Goal: Task Accomplishment & Management: Manage account settings

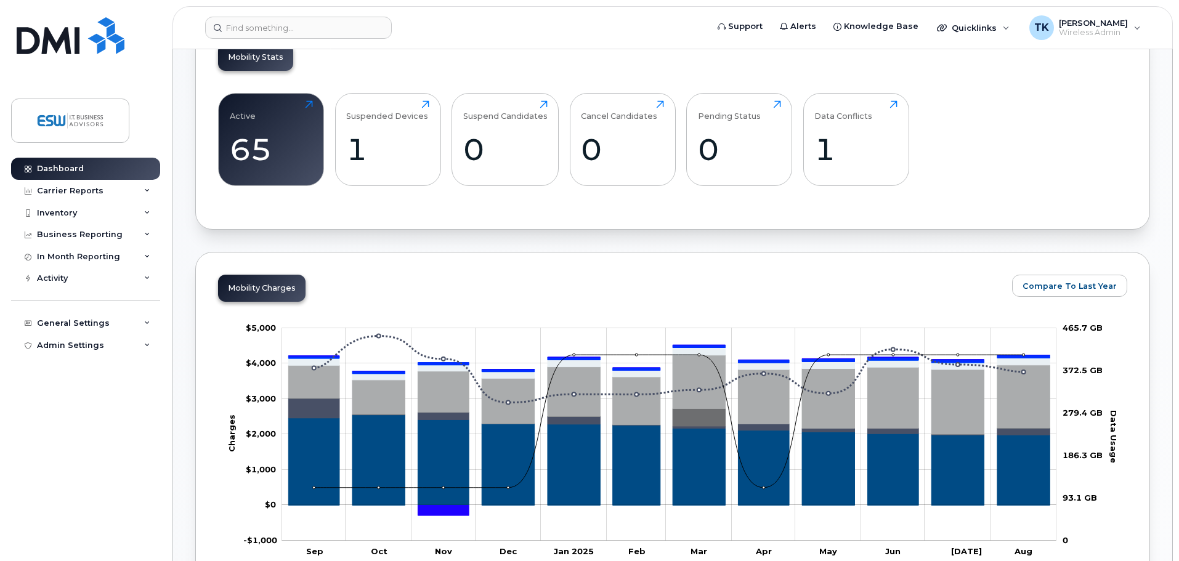
scroll to position [370, 0]
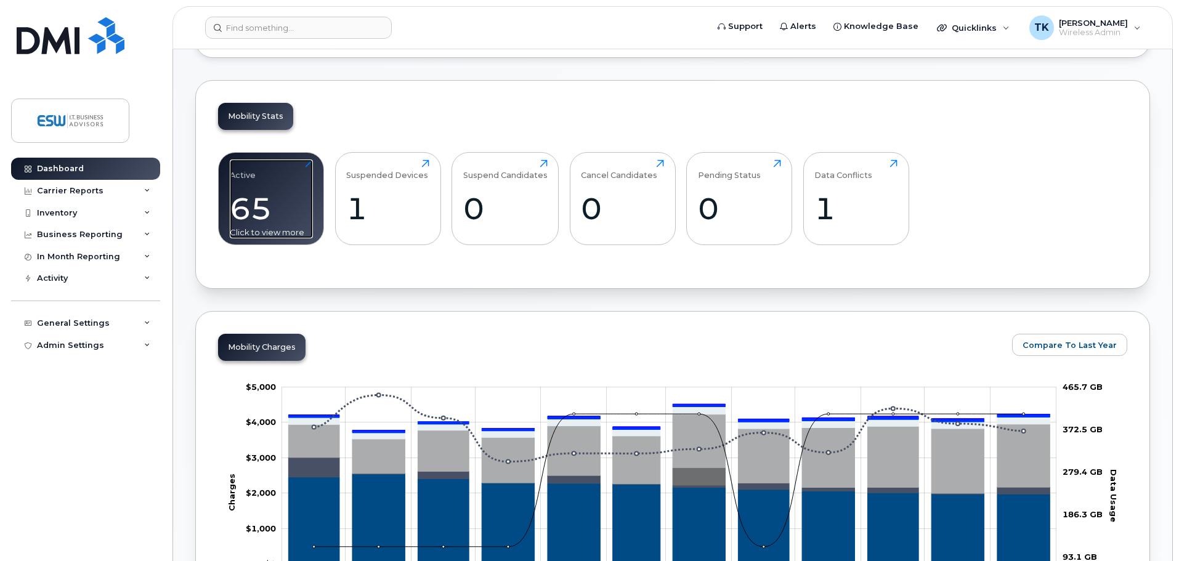
click at [240, 203] on div "65" at bounding box center [271, 208] width 83 height 36
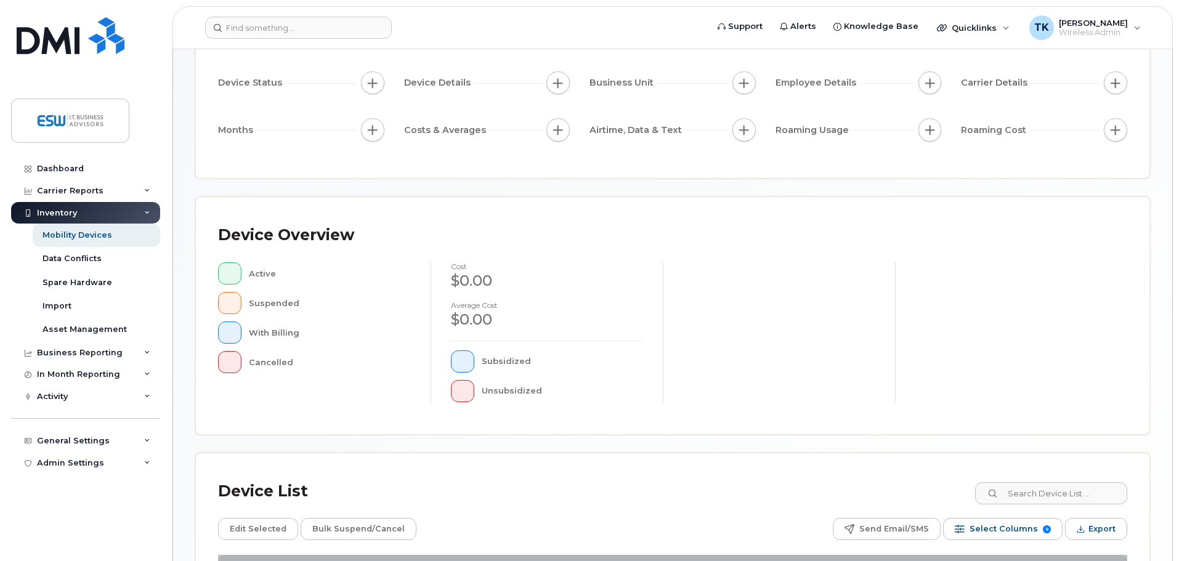
scroll to position [286, 0]
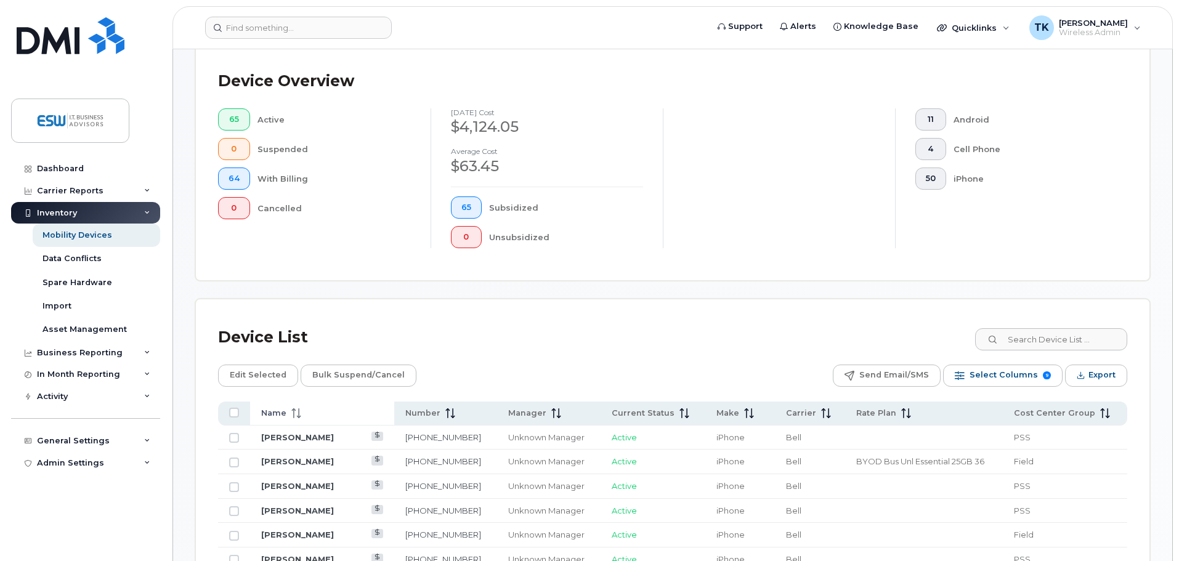
click at [283, 408] on span "Name" at bounding box center [273, 413] width 25 height 11
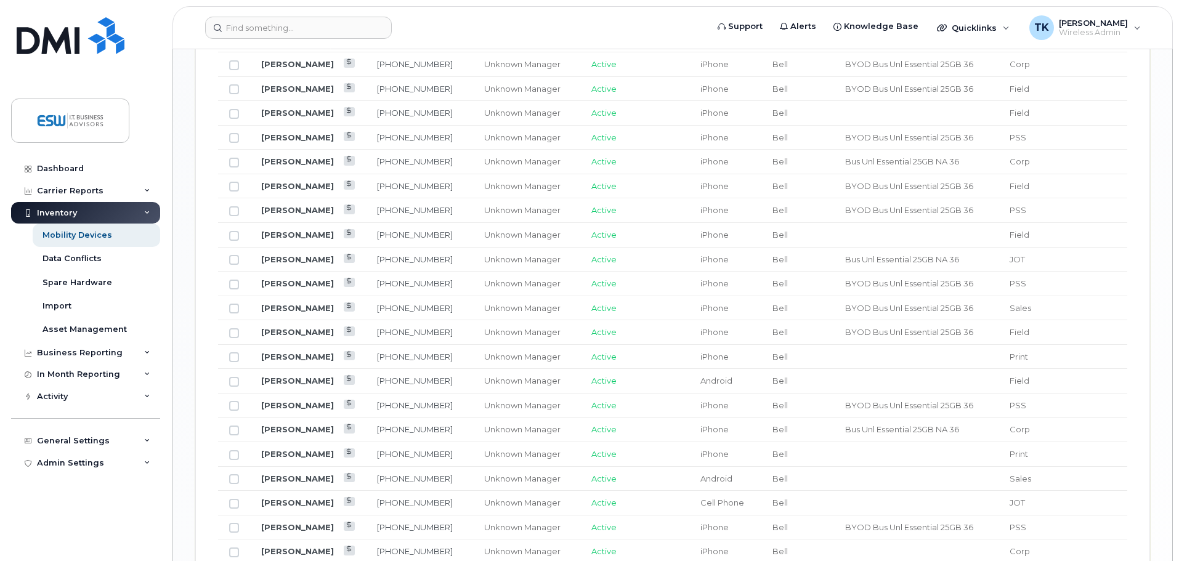
scroll to position [1334, 0]
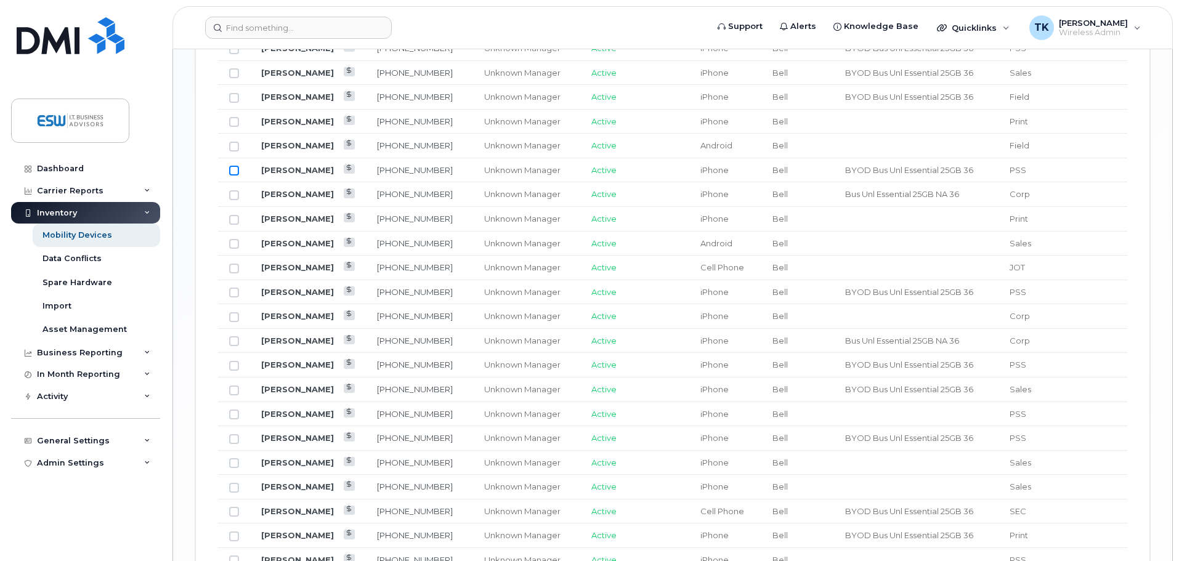
click at [232, 174] on input "Row Unselected" at bounding box center [234, 171] width 10 height 10
checkbox input "true"
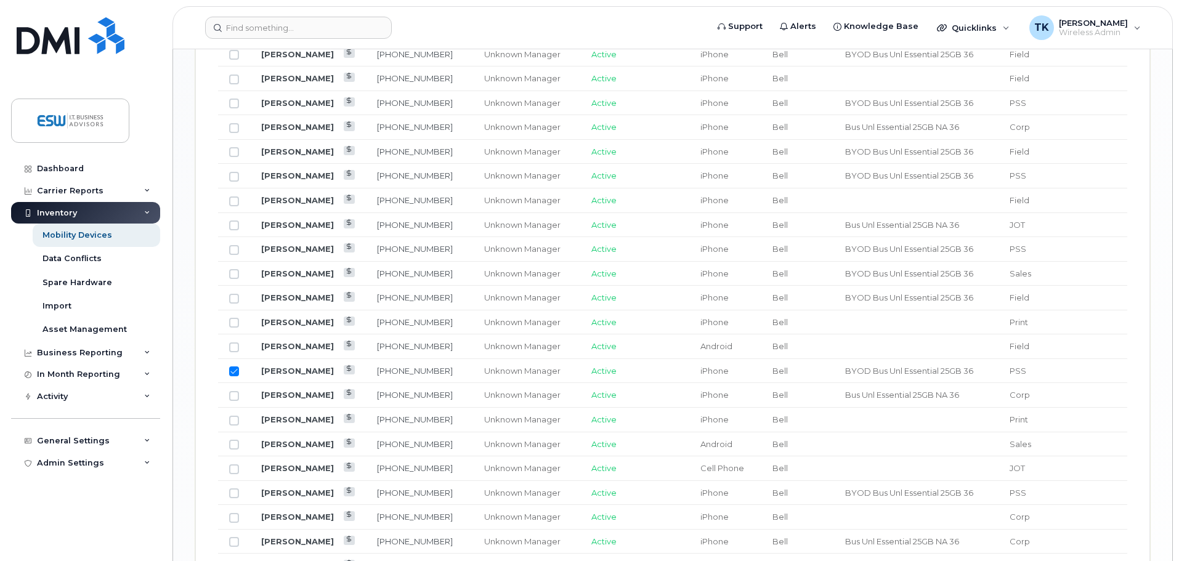
scroll to position [1149, 0]
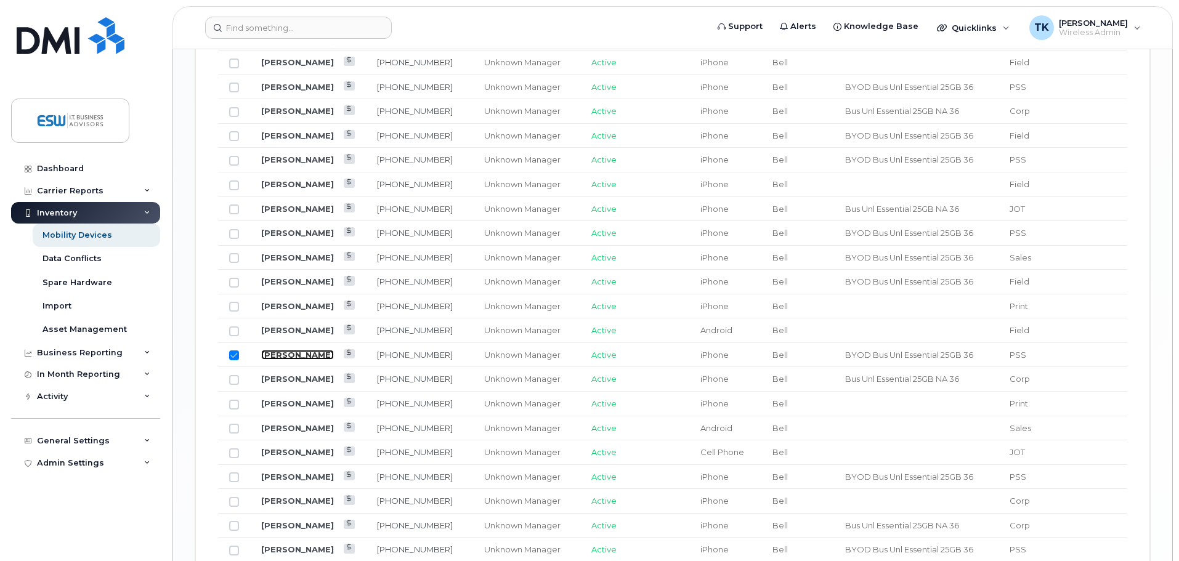
click at [290, 351] on link "Jane Guinto" at bounding box center [297, 355] width 73 height 10
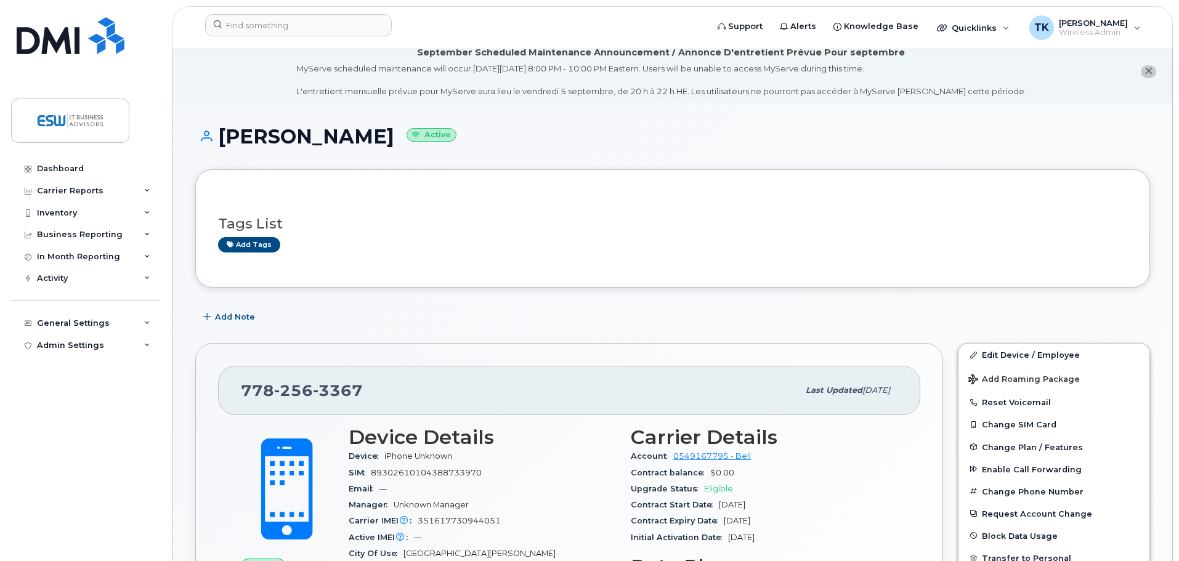
scroll to position [123, 0]
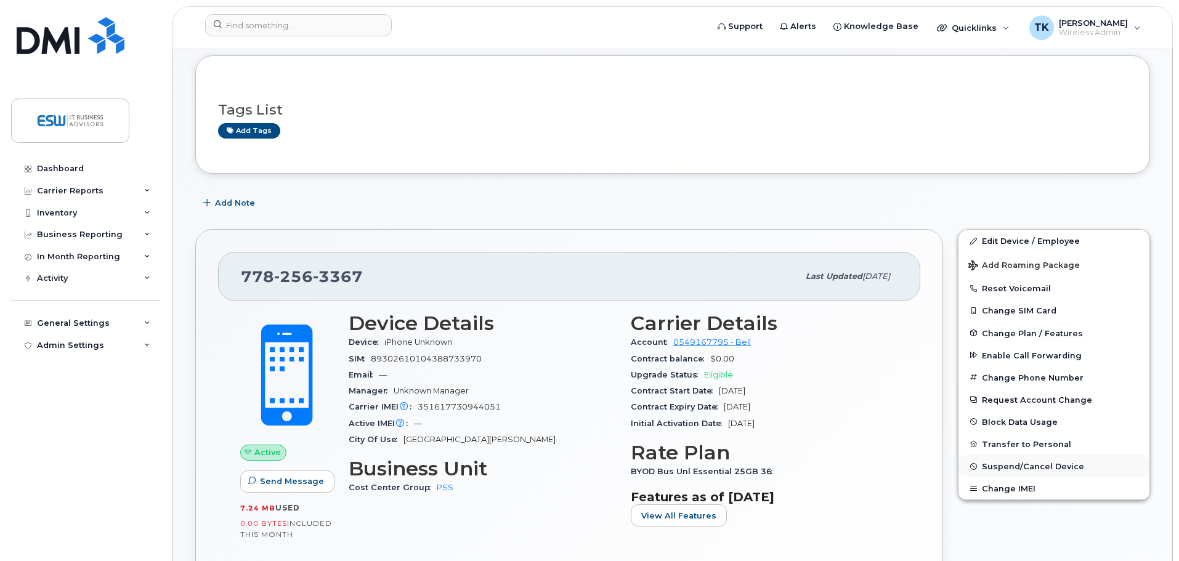
click at [1008, 463] on span "Suspend/Cancel Device" at bounding box center [1033, 466] width 102 height 9
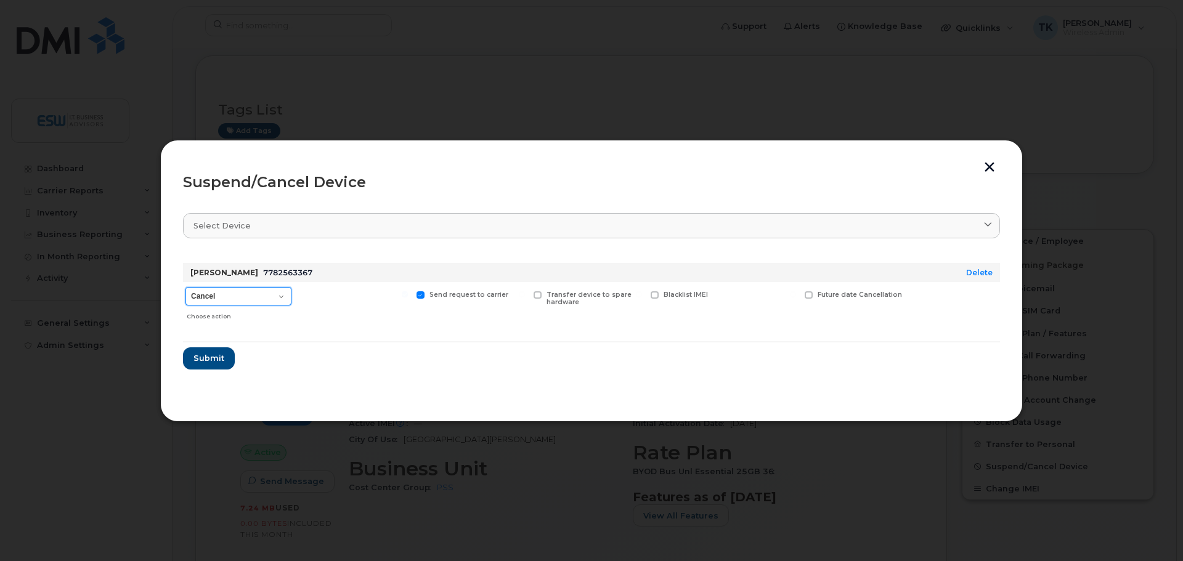
click at [266, 294] on select "Cancel Suspend - Extend Suspension Suspend - Reduced Rate Suspend - Full Rate S…" at bounding box center [238, 296] width 106 height 18
select select "[object Object]"
click at [185, 287] on select "Cancel Suspend - Extend Suspension Suspend - Reduced Rate Suspend - Full Rate S…" at bounding box center [238, 296] width 106 height 18
click at [224, 361] on button "Submit" at bounding box center [208, 359] width 51 height 22
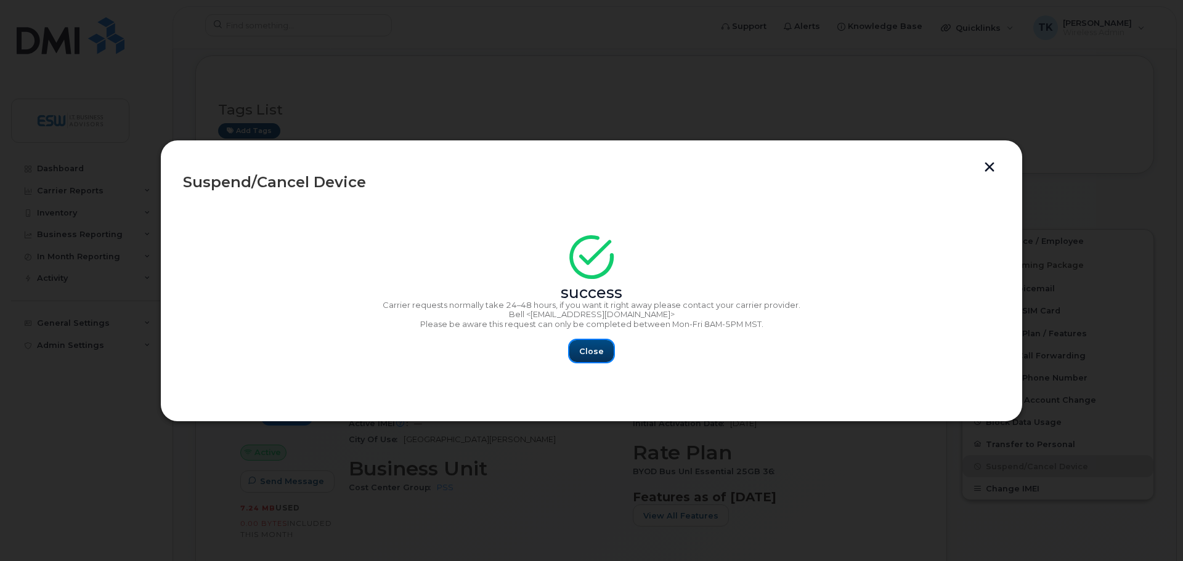
click at [590, 350] on span "Close" at bounding box center [591, 352] width 25 height 12
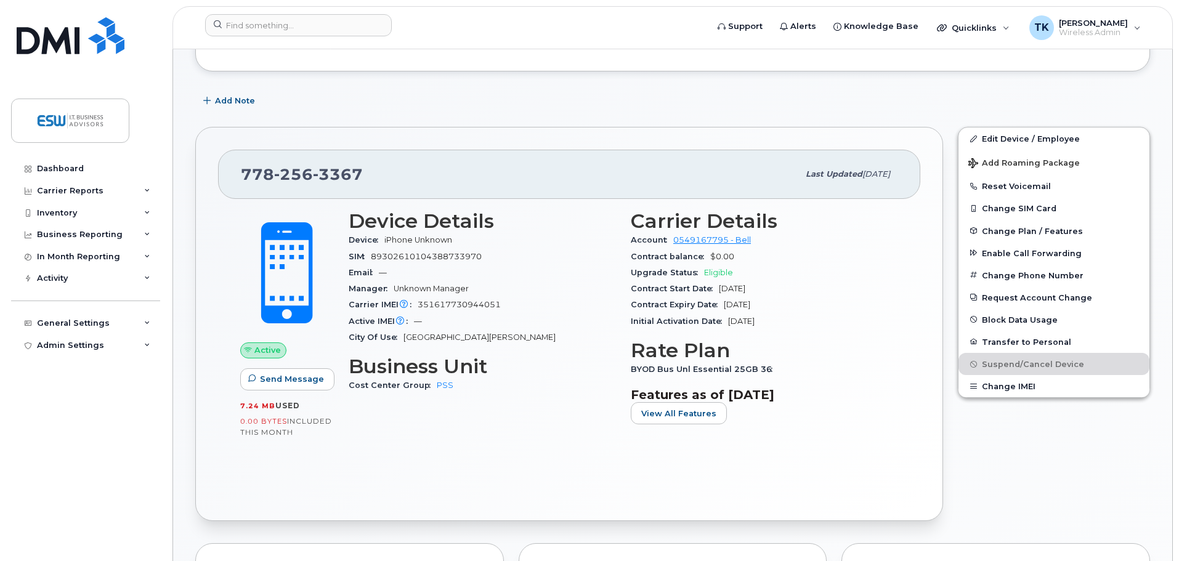
scroll to position [246, 0]
